Goal: Task Accomplishment & Management: Complete application form

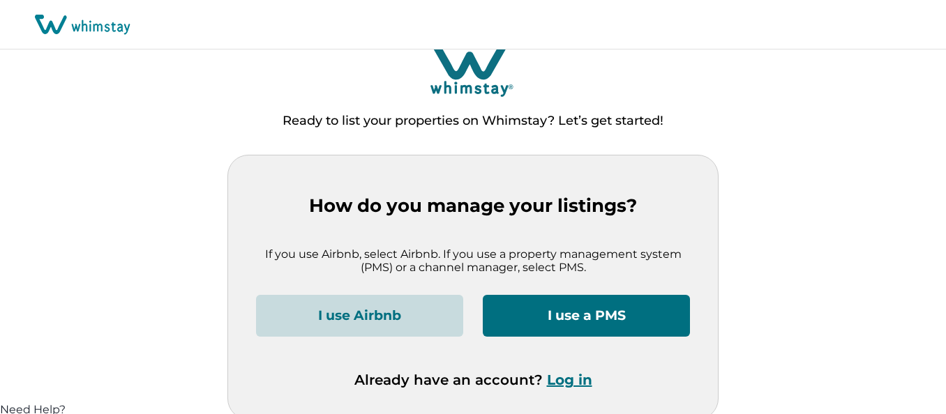
scroll to position [24, 0]
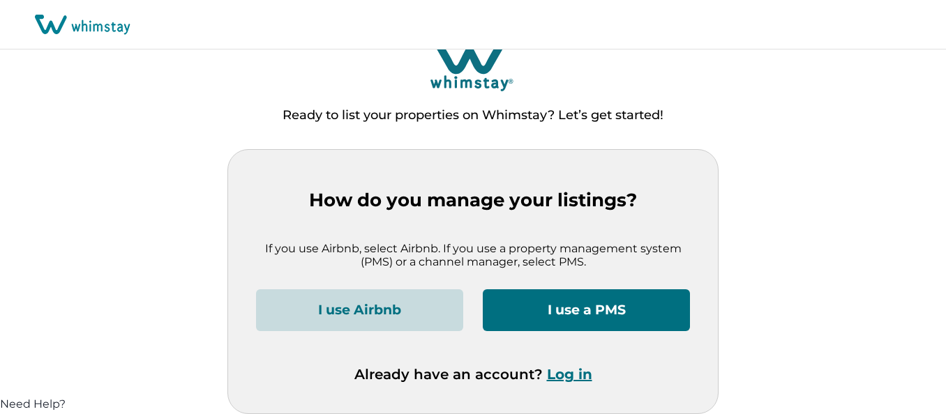
click at [584, 306] on button "I use a PMS" at bounding box center [586, 310] width 207 height 42
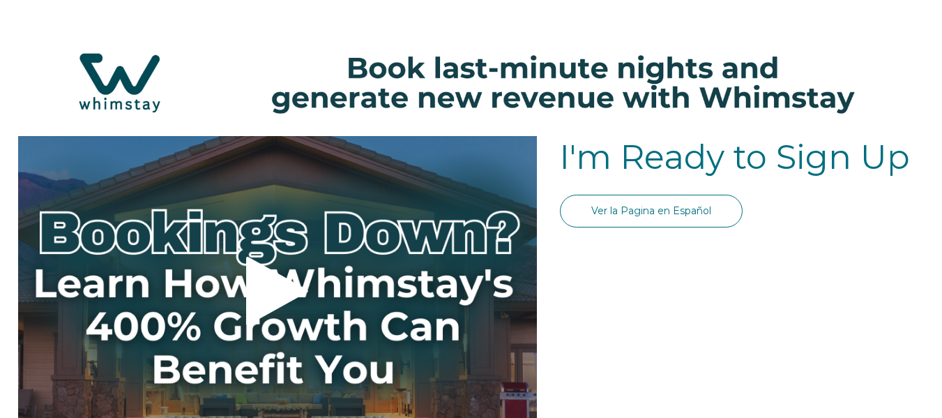
select select "US"
select select "Standard"
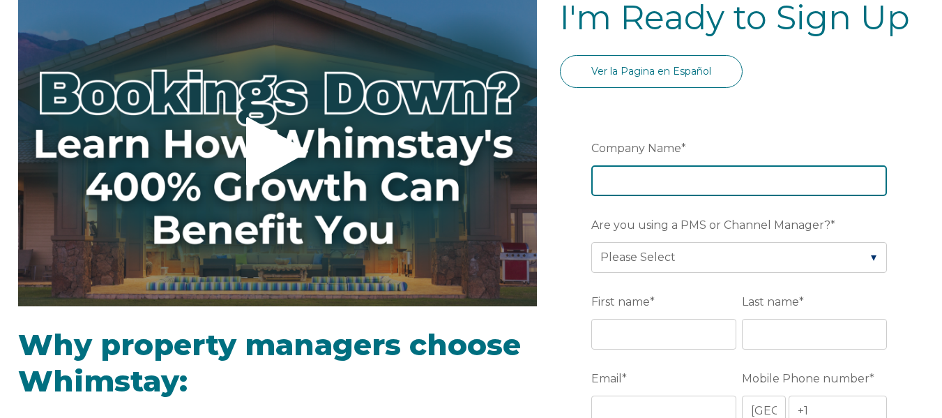
click at [634, 187] on input "Company Name *" at bounding box center [740, 180] width 296 height 31
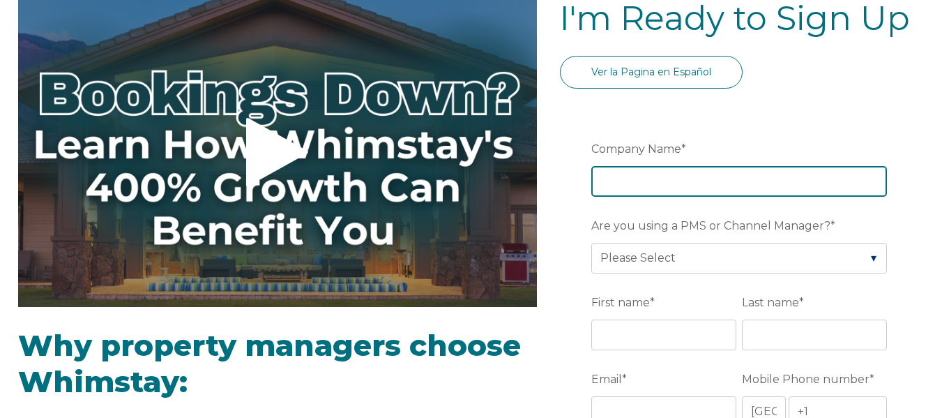
click at [640, 181] on input "Company Name *" at bounding box center [740, 181] width 296 height 31
type input "iTrip [GEOGRAPHIC_DATA]"
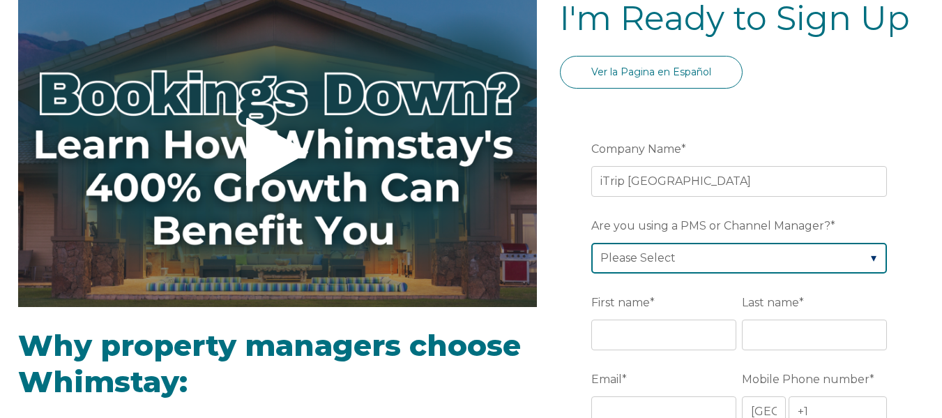
click at [685, 257] on select "Please Select Barefoot BookingPal Boost Brightside CiiRUS Escapia Guesty Hostaw…" at bounding box center [740, 258] width 296 height 31
select select "Not Listed"
click at [592, 243] on select "Please Select Barefoot BookingPal Boost Brightside CiiRUS Escapia Guesty Hostaw…" at bounding box center [740, 258] width 296 height 31
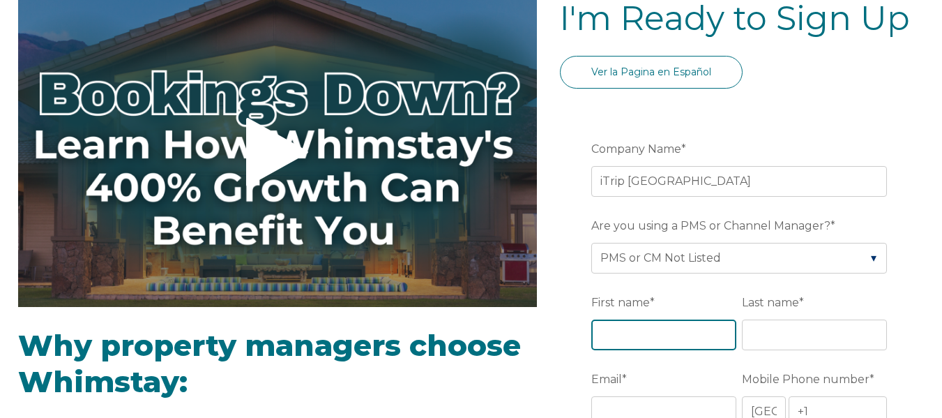
click at [631, 332] on input "First name *" at bounding box center [664, 334] width 145 height 31
type input "[PERSON_NAME]"
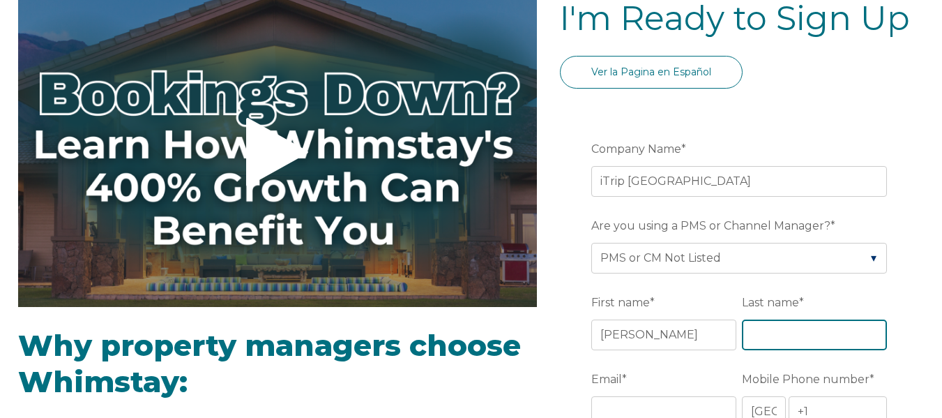
click at [753, 342] on input "Last name *" at bounding box center [814, 334] width 145 height 31
type input "Fosbury"
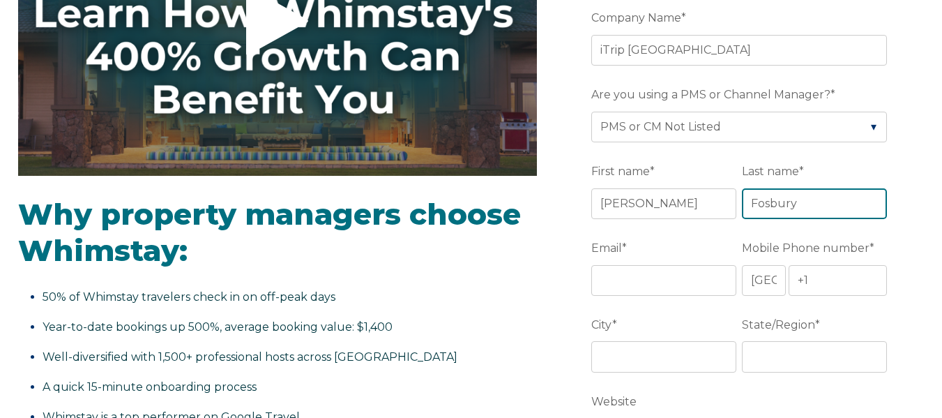
scroll to position [278, 0]
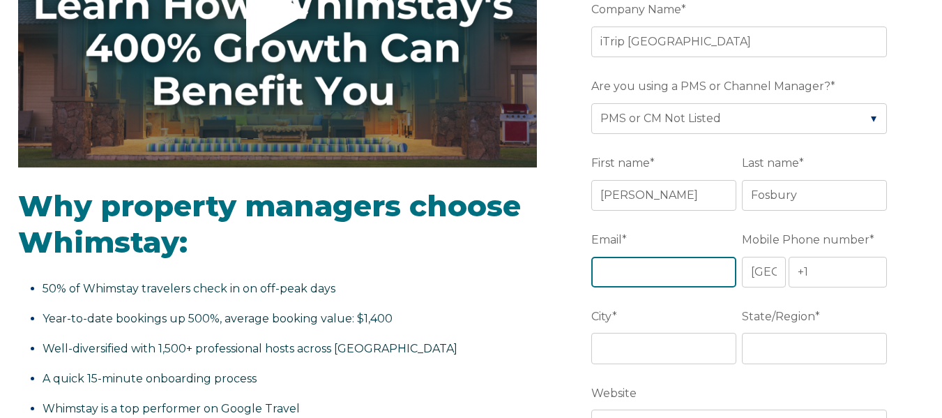
click at [628, 272] on input "Email *" at bounding box center [664, 272] width 145 height 31
type input "[PERSON_NAME][EMAIL_ADDRESS][DOMAIN_NAME]"
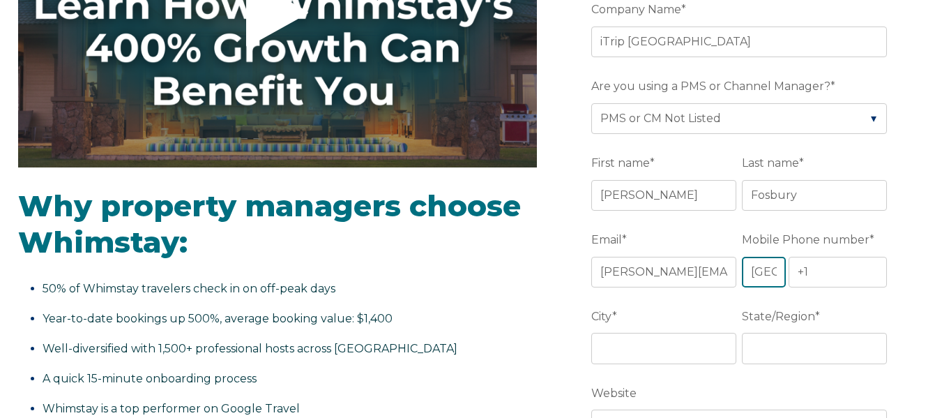
click at [760, 269] on select "* [GEOGRAPHIC_DATA] (‫[GEOGRAPHIC_DATA]‬‎) [GEOGRAPHIC_DATA] ([GEOGRAPHIC_DATA]…" at bounding box center [763, 272] width 43 height 31
click at [742, 257] on select "* [GEOGRAPHIC_DATA] (‫[GEOGRAPHIC_DATA]‬‎) [GEOGRAPHIC_DATA] ([GEOGRAPHIC_DATA]…" at bounding box center [763, 272] width 43 height 31
click at [811, 276] on input "+1" at bounding box center [838, 272] width 99 height 31
type input "[PHONE_NUMBER]"
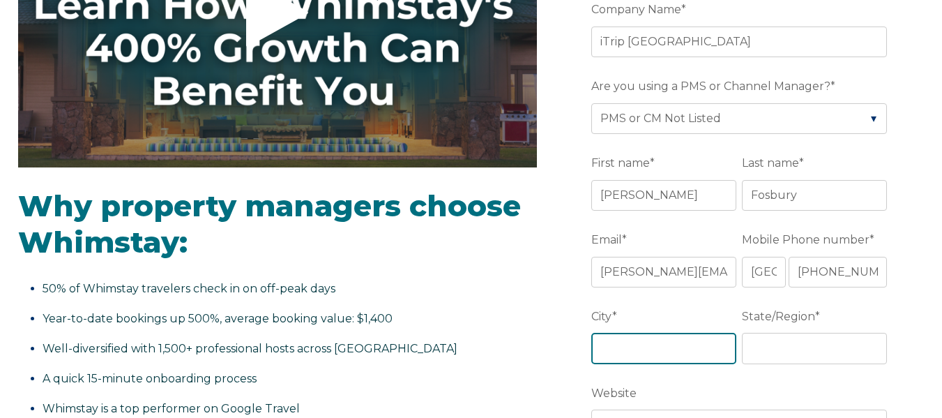
click at [624, 347] on input "City *" at bounding box center [664, 348] width 145 height 31
type input "[GEOGRAPHIC_DATA]"
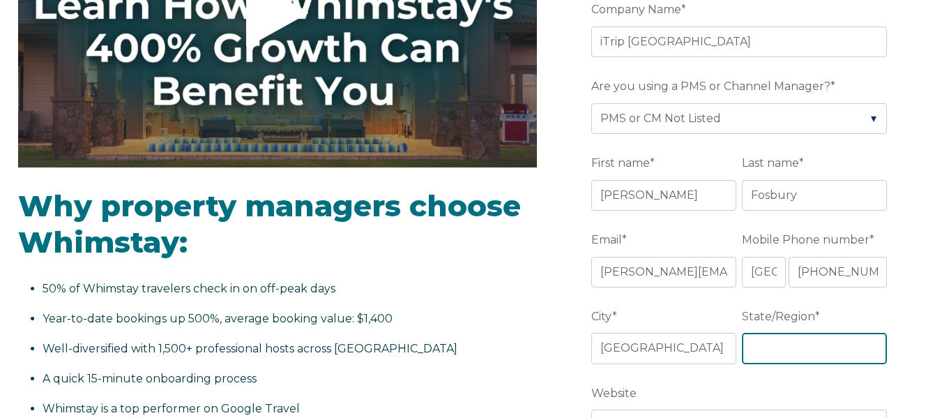
click at [802, 343] on input "State/Region *" at bounding box center [814, 348] width 145 height 31
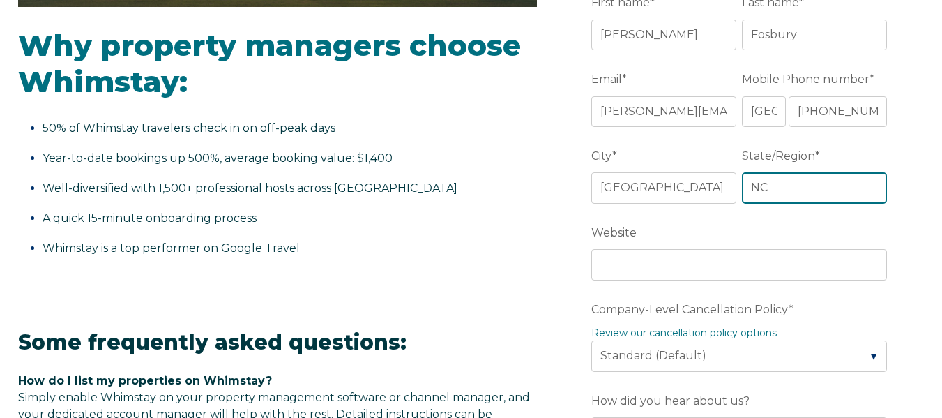
scroll to position [488, 0]
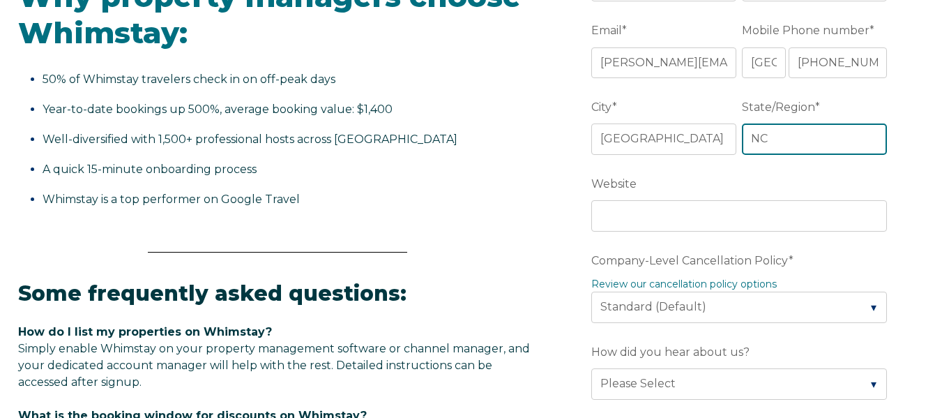
type input "NC"
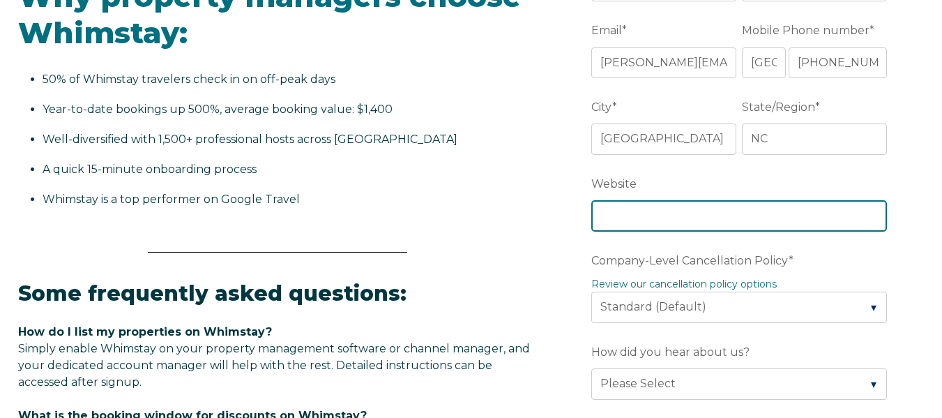
click at [635, 221] on input "Website" at bounding box center [740, 215] width 296 height 31
type input "[DOMAIN_NAME]"
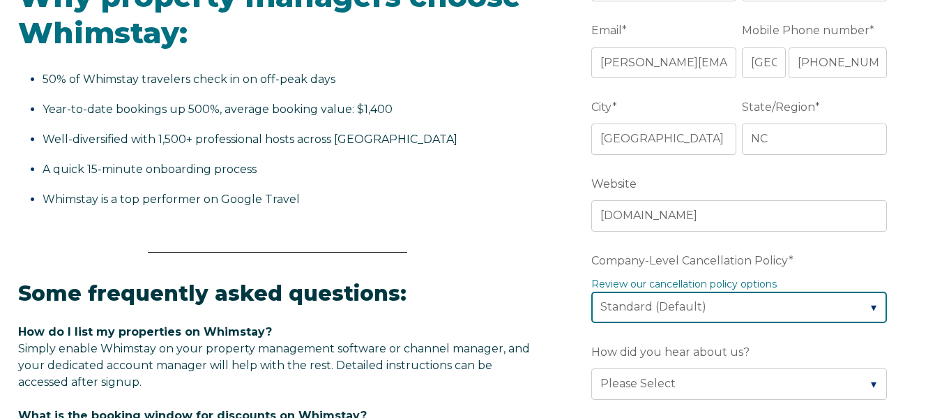
click at [716, 305] on select "Please Select Partial Standard (Default) Moderate Strict" at bounding box center [740, 307] width 296 height 31
click at [592, 292] on select "Please Select Partial Standard (Default) Moderate Strict" at bounding box center [740, 307] width 296 height 31
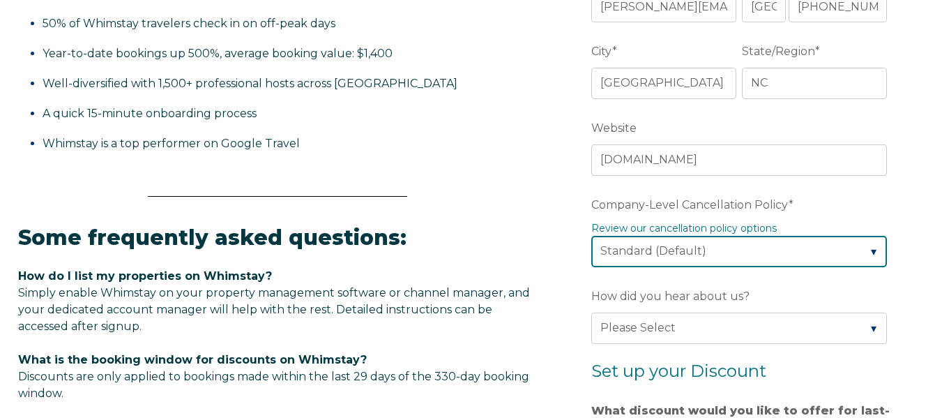
scroll to position [627, 0]
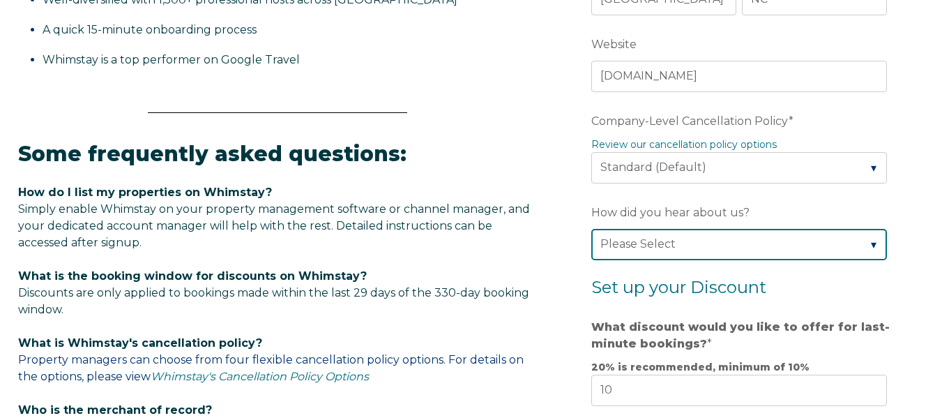
click at [697, 244] on select "Please Select Found Whimstay through a Google search Direct outreach from a Whi…" at bounding box center [740, 244] width 296 height 31
select select "Other"
click at [592, 229] on select "Please Select Found Whimstay through a Google search Direct outreach from a Whi…" at bounding box center [740, 244] width 296 height 31
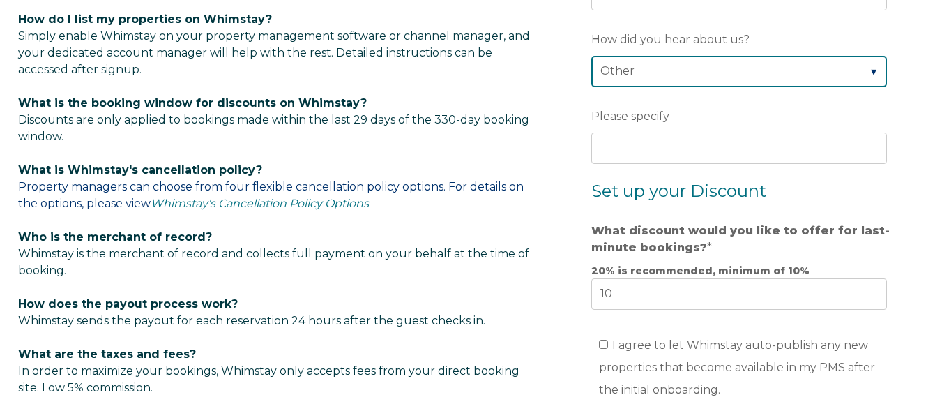
scroll to position [836, 0]
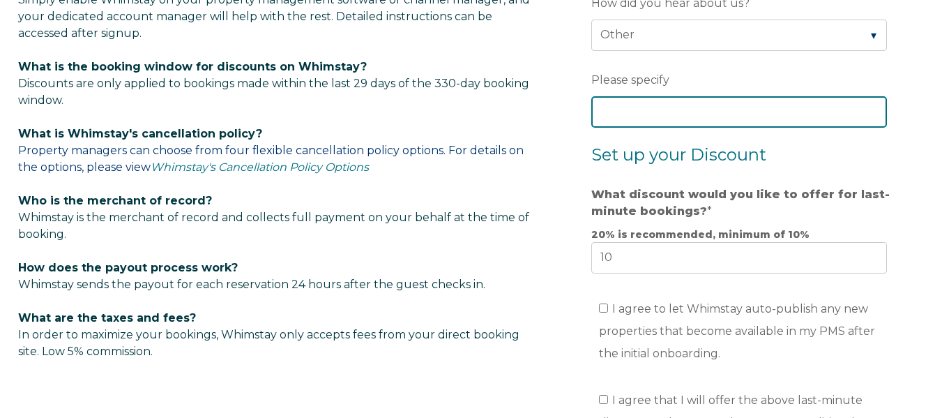
click at [659, 112] on input "Please specify" at bounding box center [740, 111] width 296 height 31
type input "via itrip"
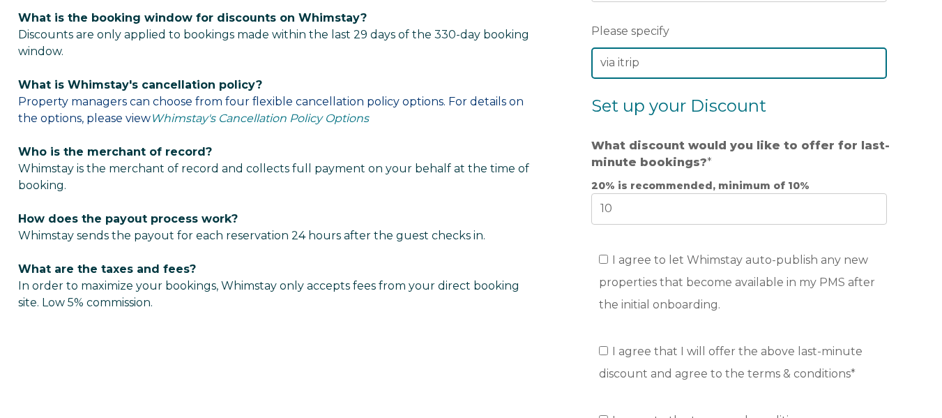
scroll to position [906, 0]
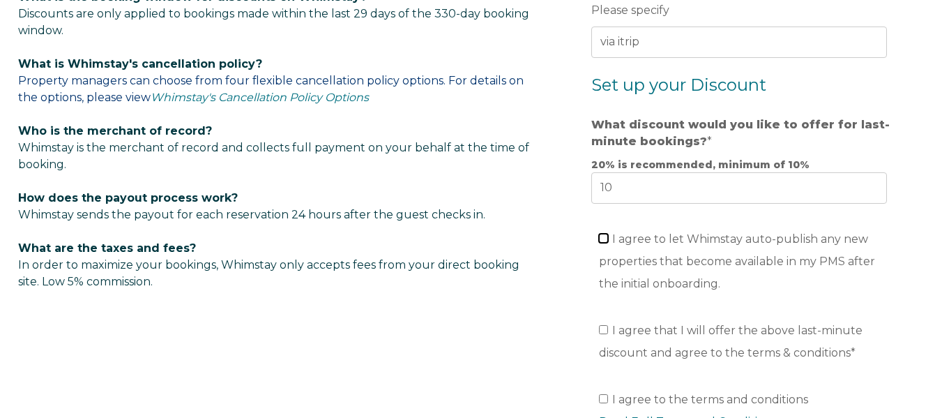
click at [604, 240] on input "I agree to let Whimstay auto-publish any new properties that become available i…" at bounding box center [603, 238] width 9 height 9
checkbox input "true"
click at [605, 328] on input "I agree that I will offer the above last-minute discount and agree to the terms…" at bounding box center [603, 329] width 9 height 9
checkbox input "true"
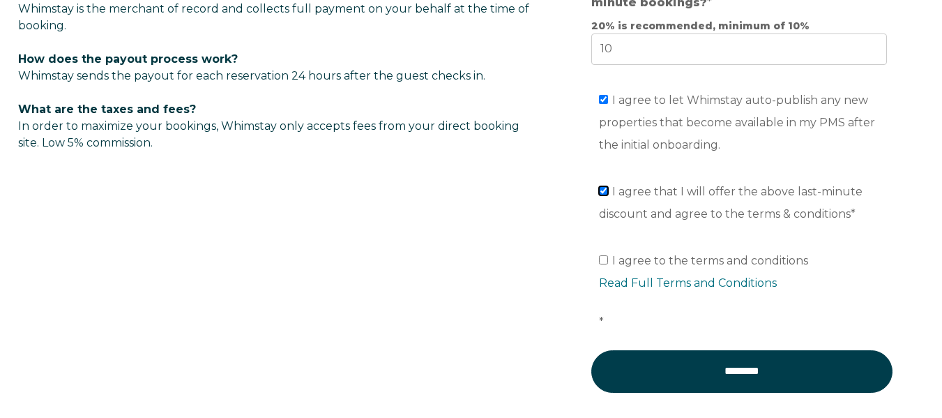
scroll to position [1046, 0]
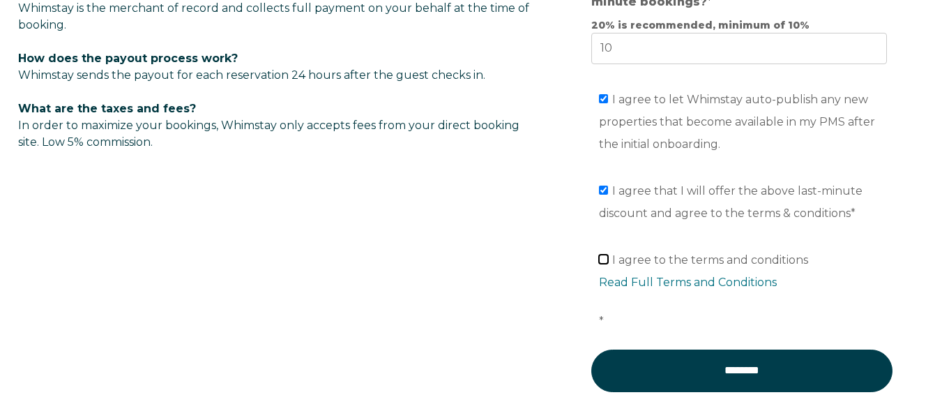
click at [606, 260] on input "I agree to the terms and conditions Read Full Terms and Conditions *" at bounding box center [603, 259] width 9 height 9
checkbox input "true"
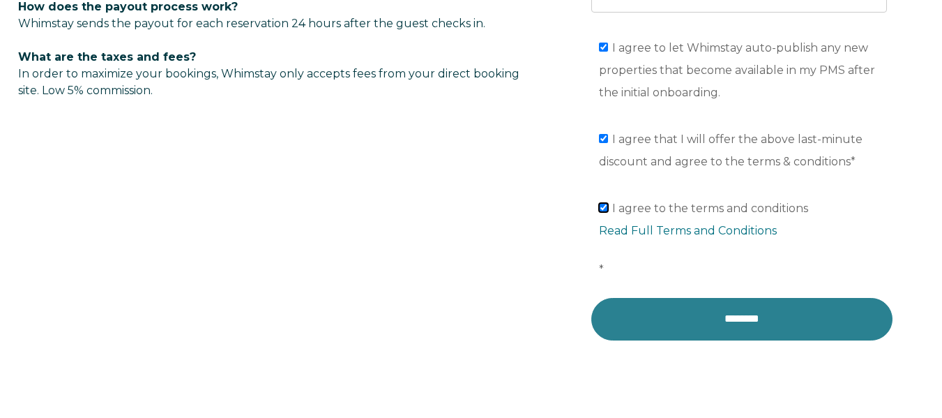
scroll to position [1115, 0]
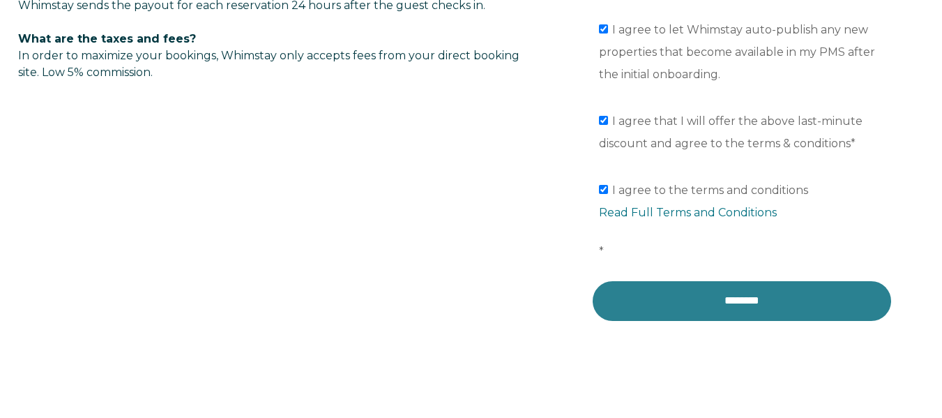
click at [758, 296] on input "********" at bounding box center [742, 301] width 301 height 42
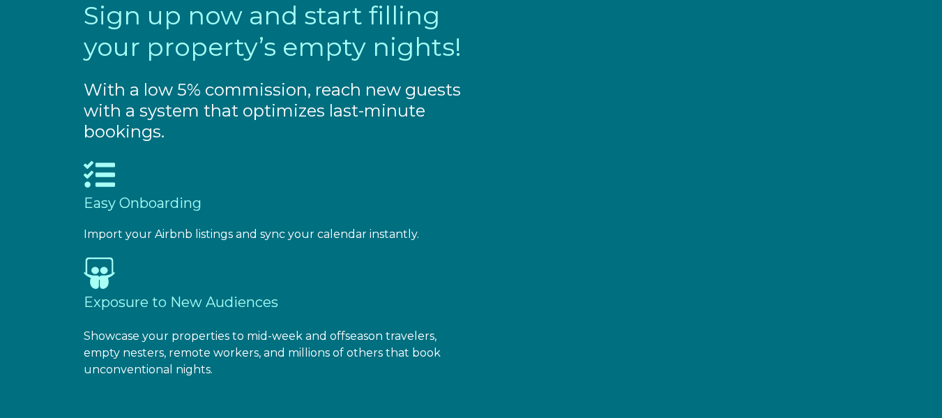
select select "US"
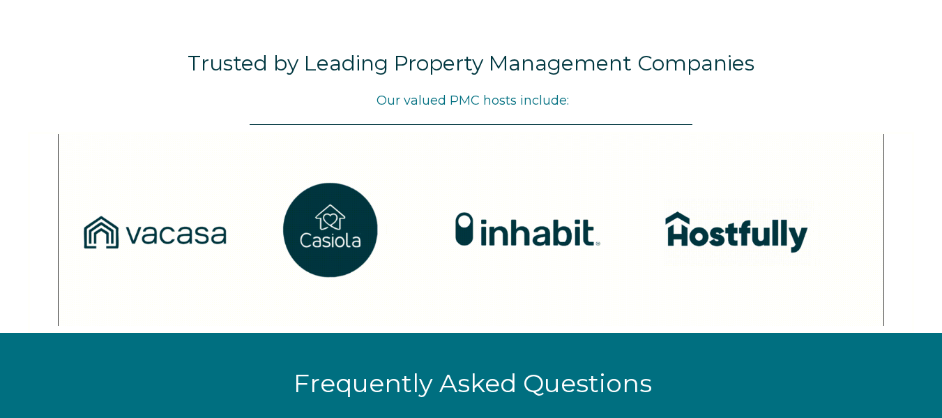
scroll to position [2093, 0]
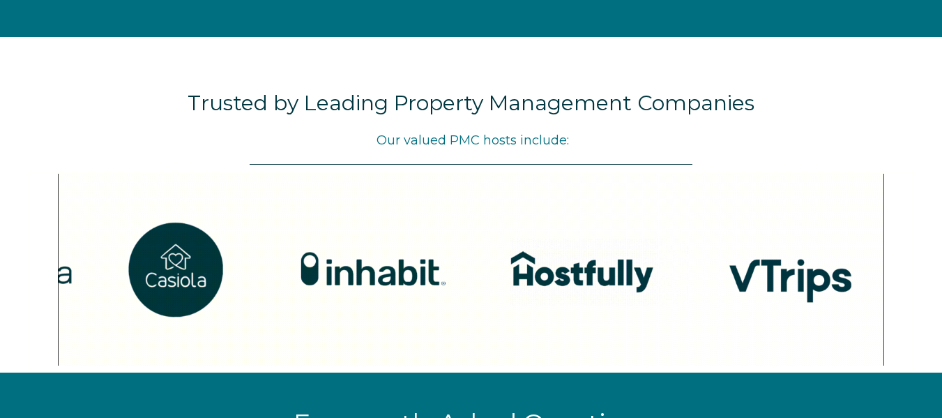
click at [371, 298] on img at bounding box center [471, 270] width 827 height 192
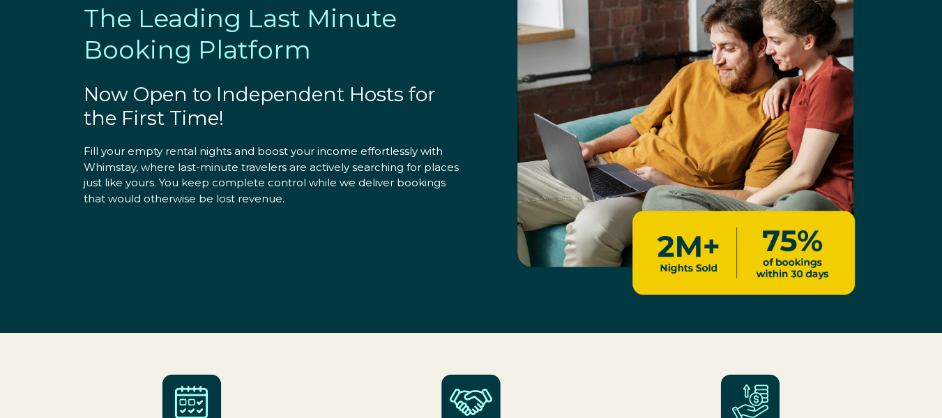
scroll to position [0, 0]
